Goal: Find contact information: Find contact information

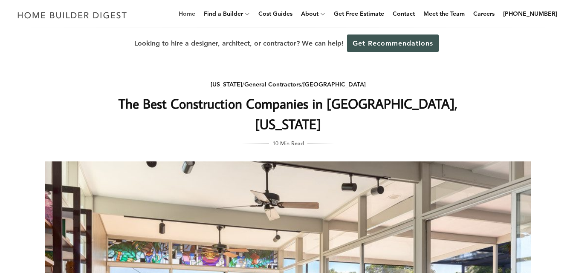
click at [194, 16] on link "Home" at bounding box center [186, 13] width 23 height 27
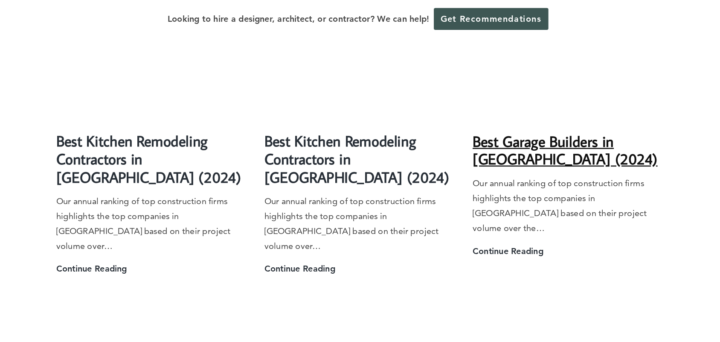
scroll to position [1578, 0]
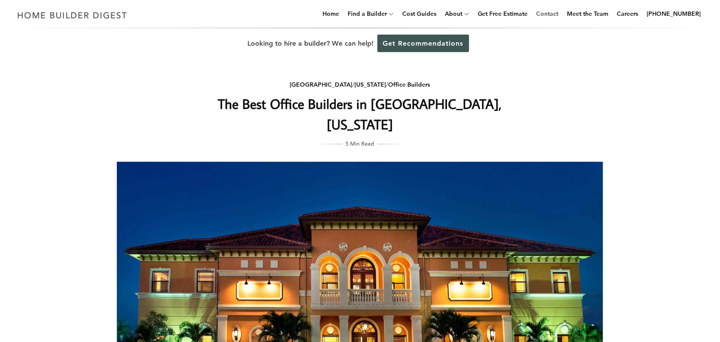
click at [561, 14] on link "Contact" at bounding box center [547, 13] width 29 height 27
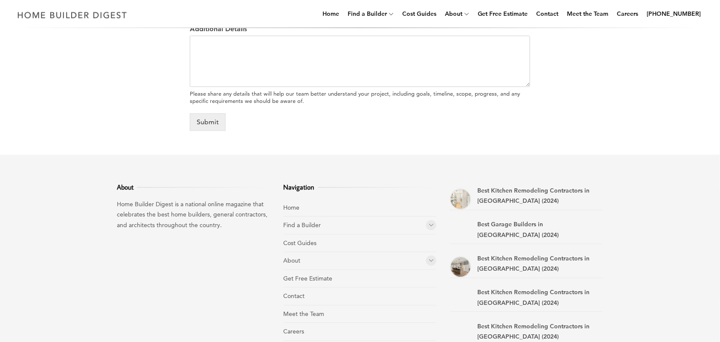
scroll to position [549, 0]
